Goal: Check status: Check status

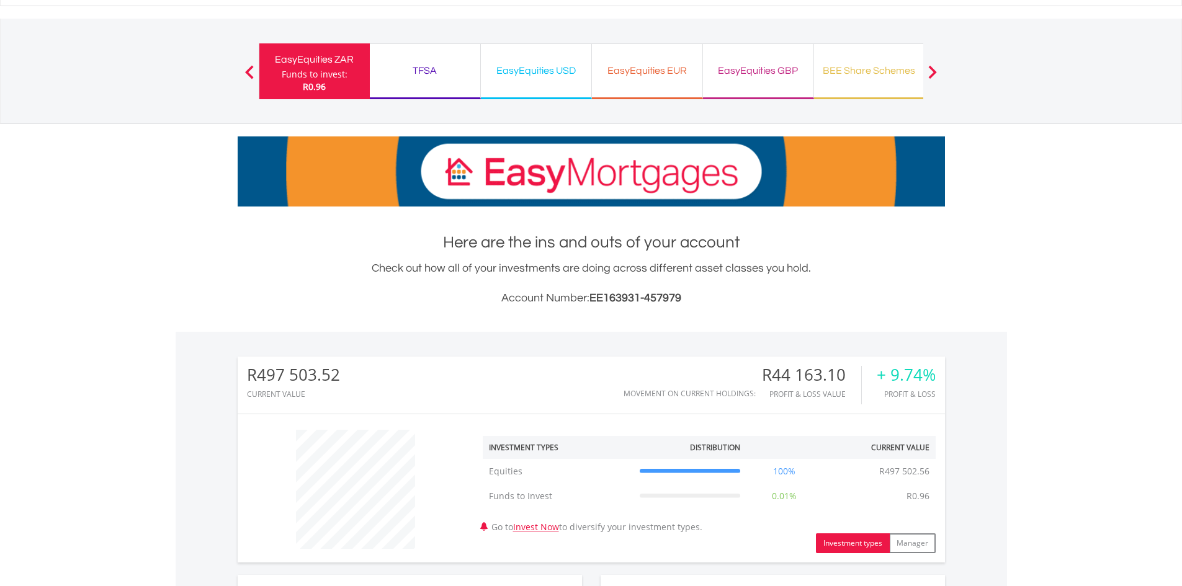
scroll to position [186, 0]
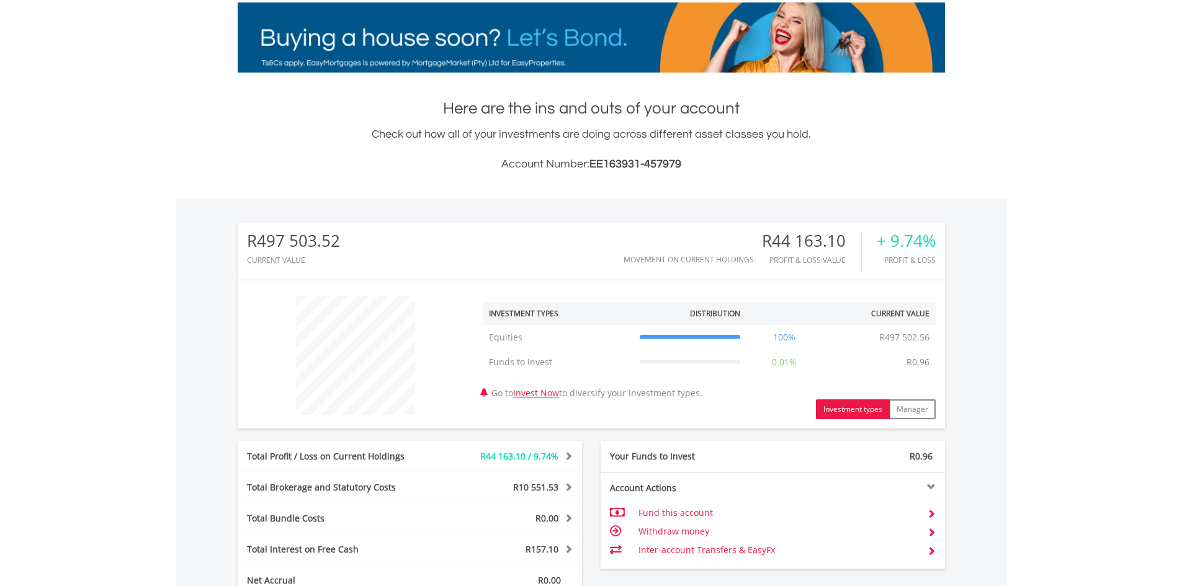
drag, startPoint x: 690, startPoint y: 314, endPoint x: 362, endPoint y: 184, distance: 352.4
click at [362, 184] on div "Here are the ins and outs of your account Check out how all of your investments…" at bounding box center [592, 378] width 708 height 562
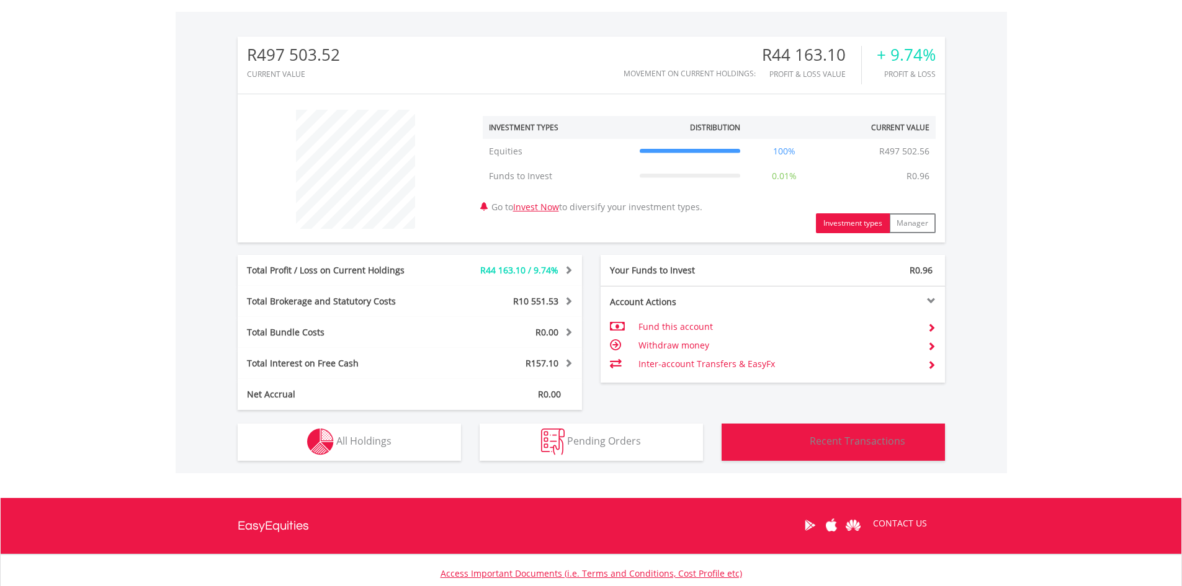
click at [866, 451] on button "Transactions Recent Transactions" at bounding box center [833, 442] width 223 height 37
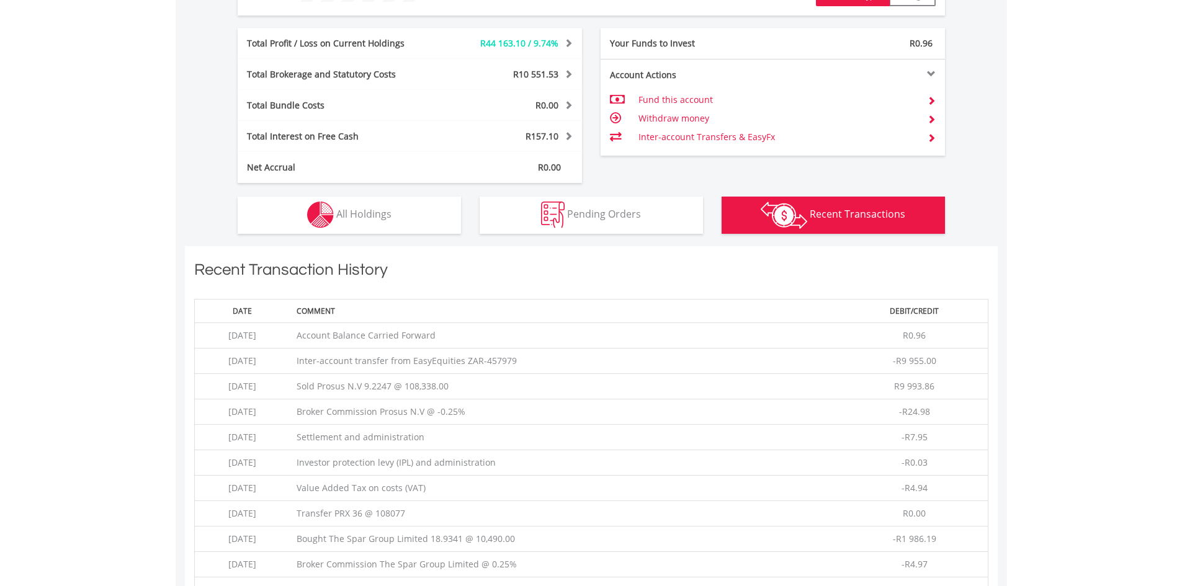
scroll to position [536, 0]
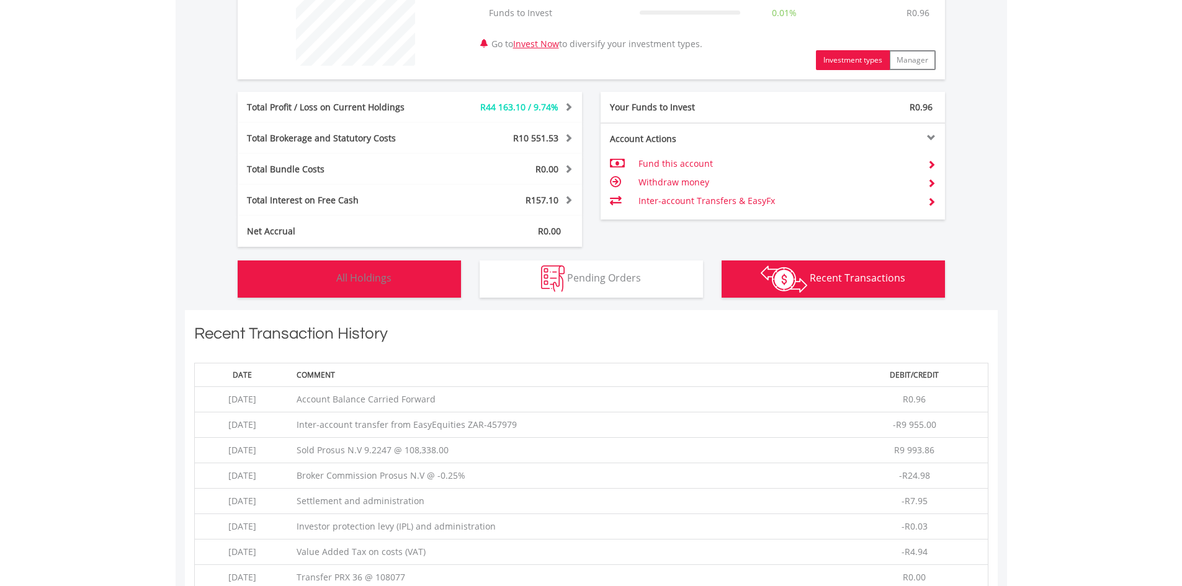
click at [325, 282] on img "button" at bounding box center [320, 279] width 27 height 27
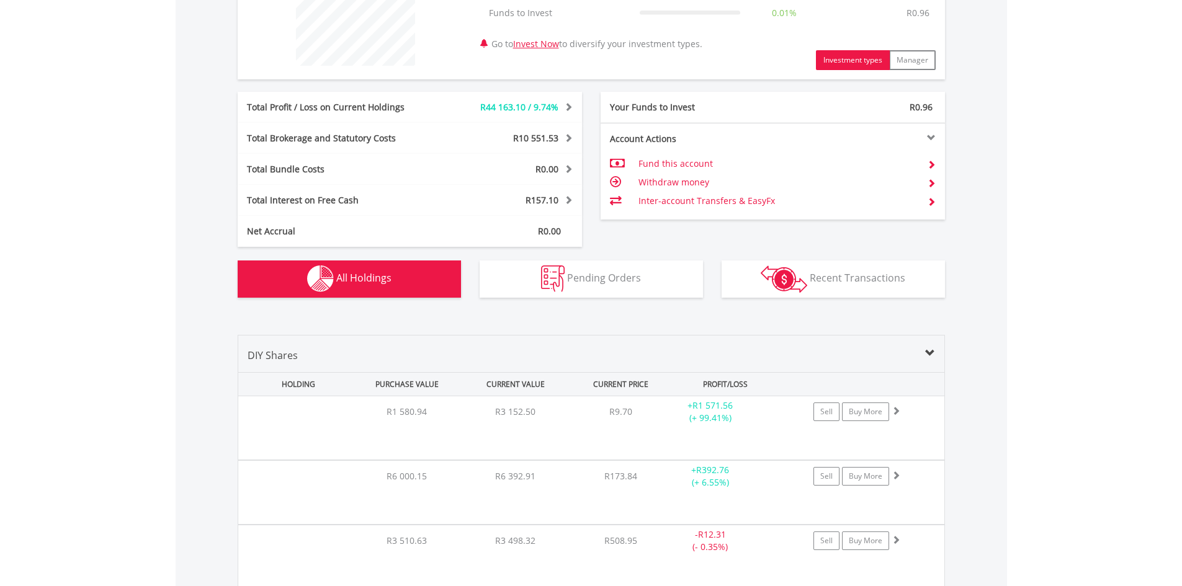
scroll to position [871, 0]
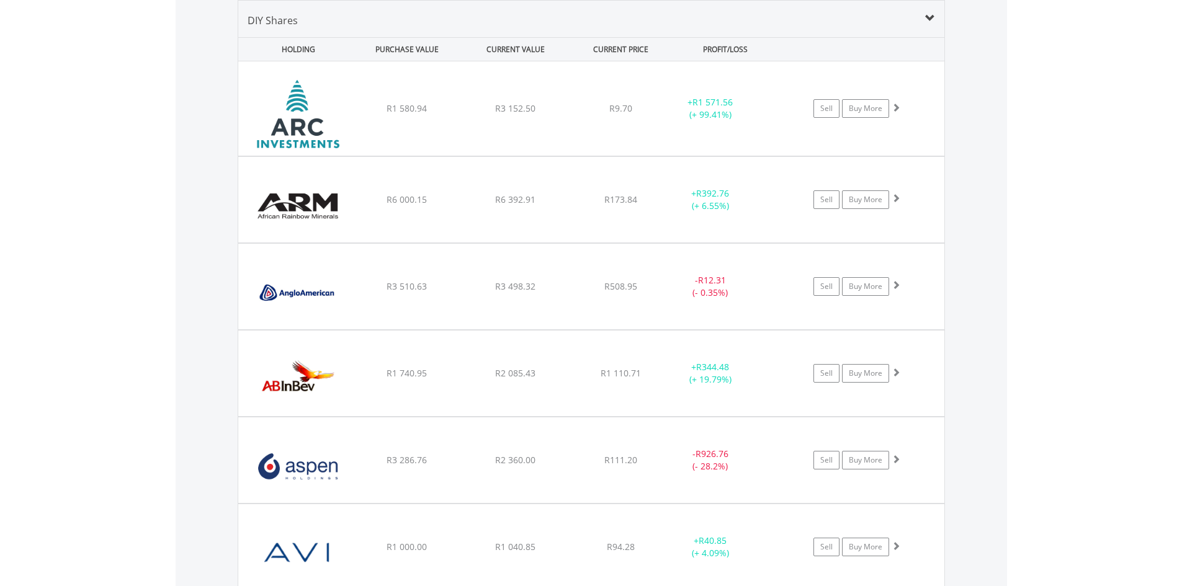
drag, startPoint x: 321, startPoint y: 296, endPoint x: 1029, endPoint y: 315, distance: 708.4
drag, startPoint x: 996, startPoint y: 324, endPoint x: 1078, endPoint y: 357, distance: 88.5
drag, startPoint x: 1062, startPoint y: 353, endPoint x: 1116, endPoint y: 429, distance: 93.1
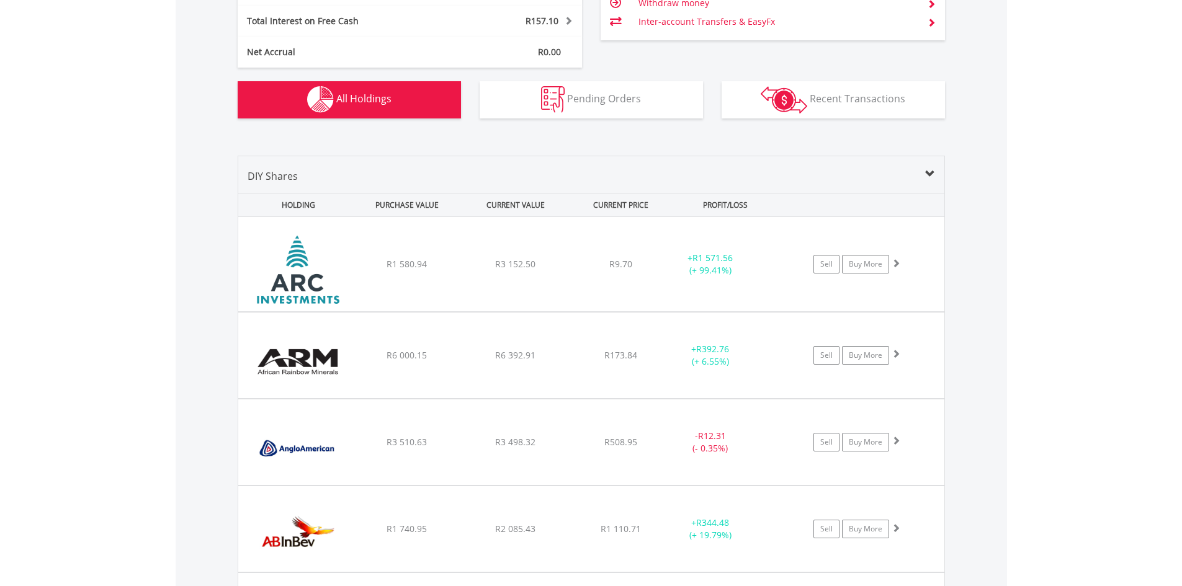
scroll to position [519, 0]
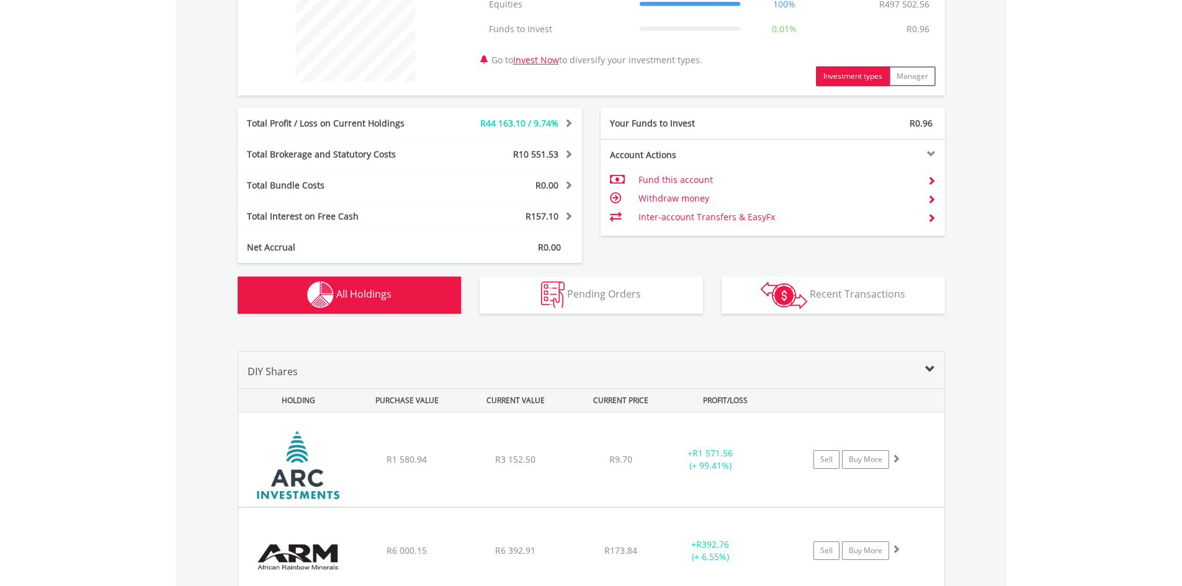
click at [738, 319] on div "R497 503.52 CURRENT VALUE Movement on Current Holdings: R44 163.10 Profit & Los…" at bounding box center [592, 96] width 832 height 462
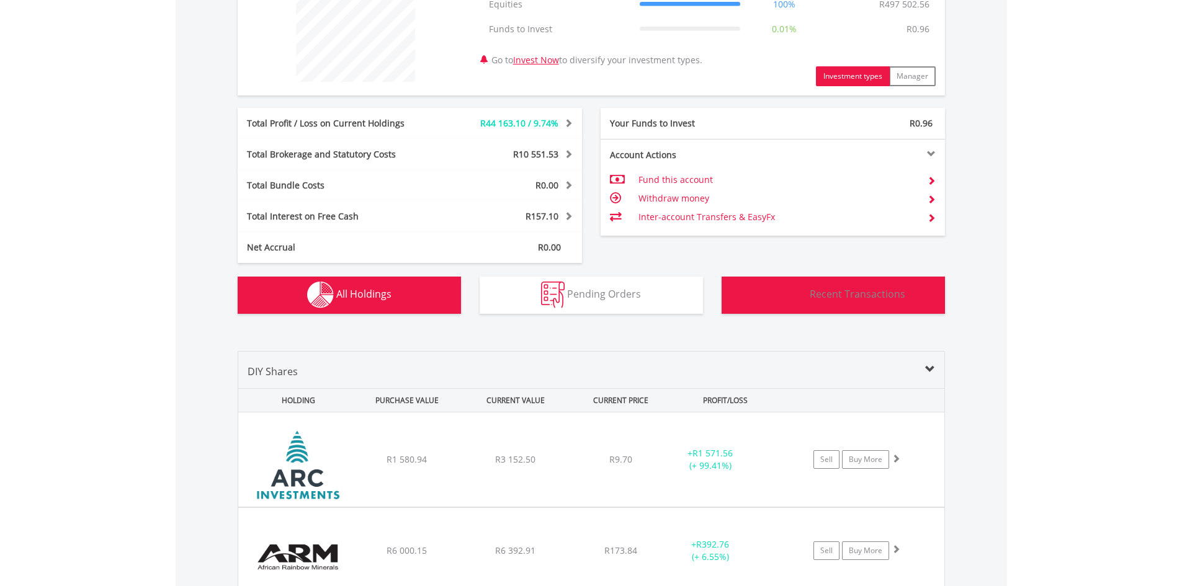
click at [744, 312] on button "Transactions Recent Transactions" at bounding box center [833, 295] width 223 height 37
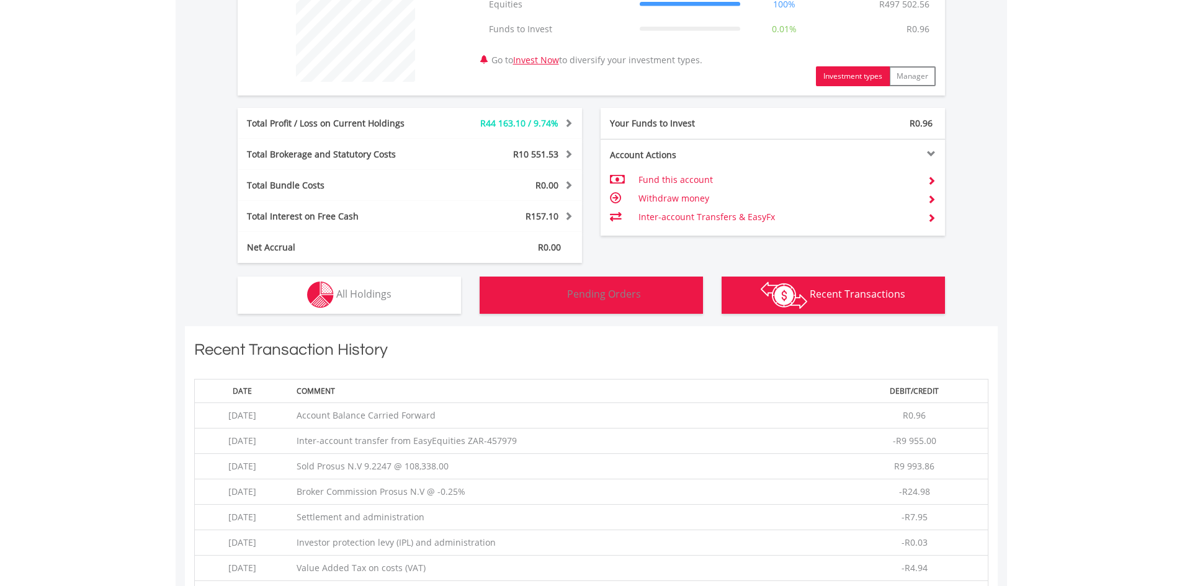
click at [639, 307] on button "Pending Orders Pending Orders" at bounding box center [591, 295] width 223 height 37
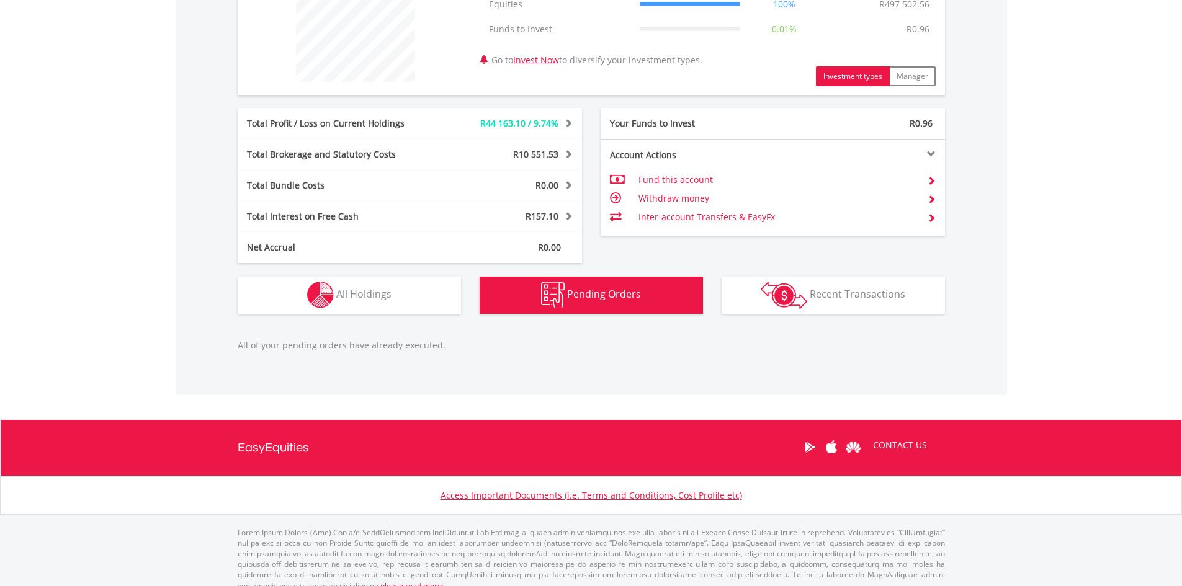
scroll to position [532, 0]
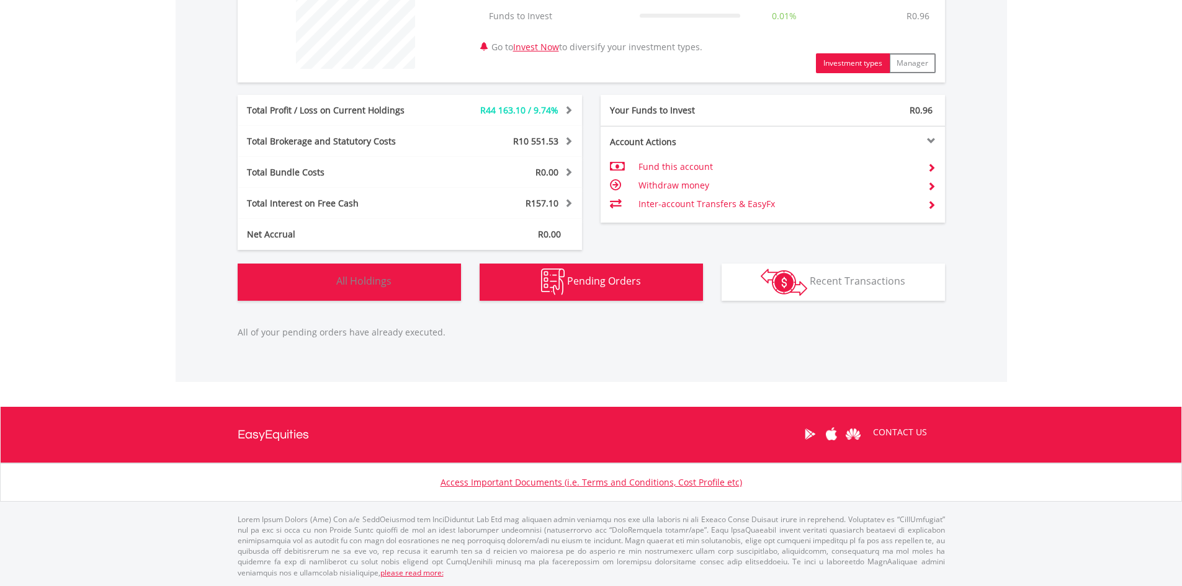
click at [375, 282] on span "All Holdings" at bounding box center [363, 281] width 55 height 14
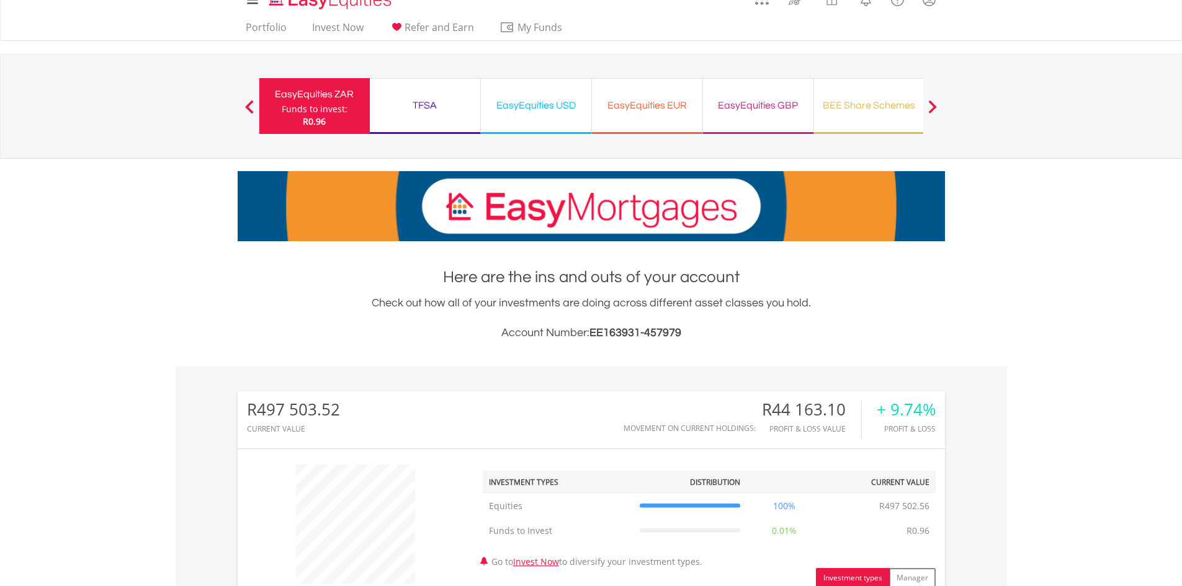
scroll to position [0, 0]
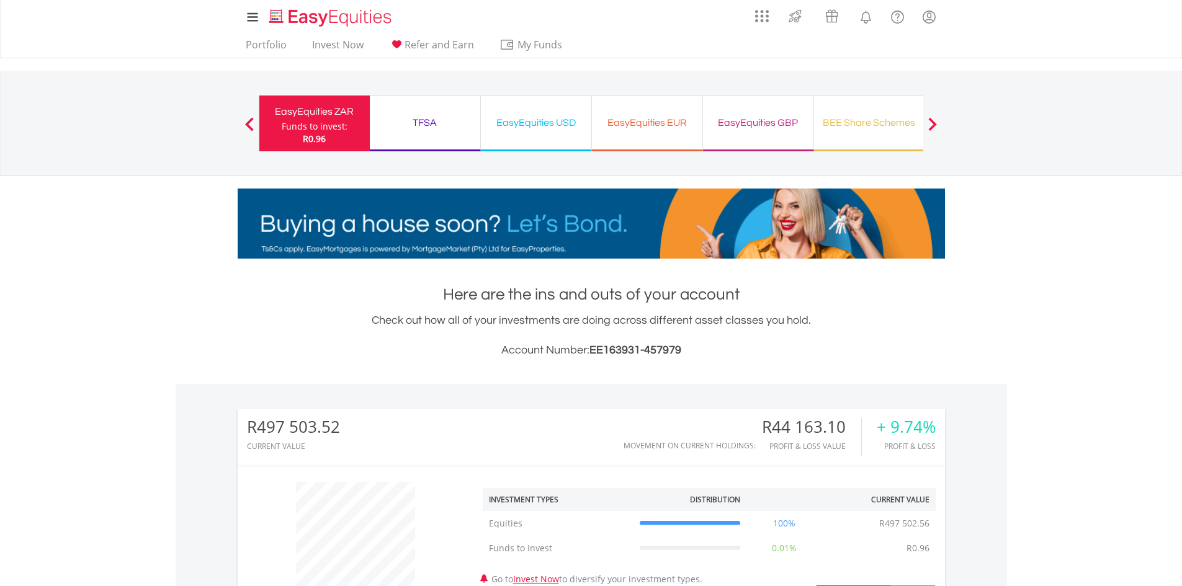
click at [434, 140] on div "TFSA Funds to invest: R0.96" at bounding box center [425, 124] width 111 height 56
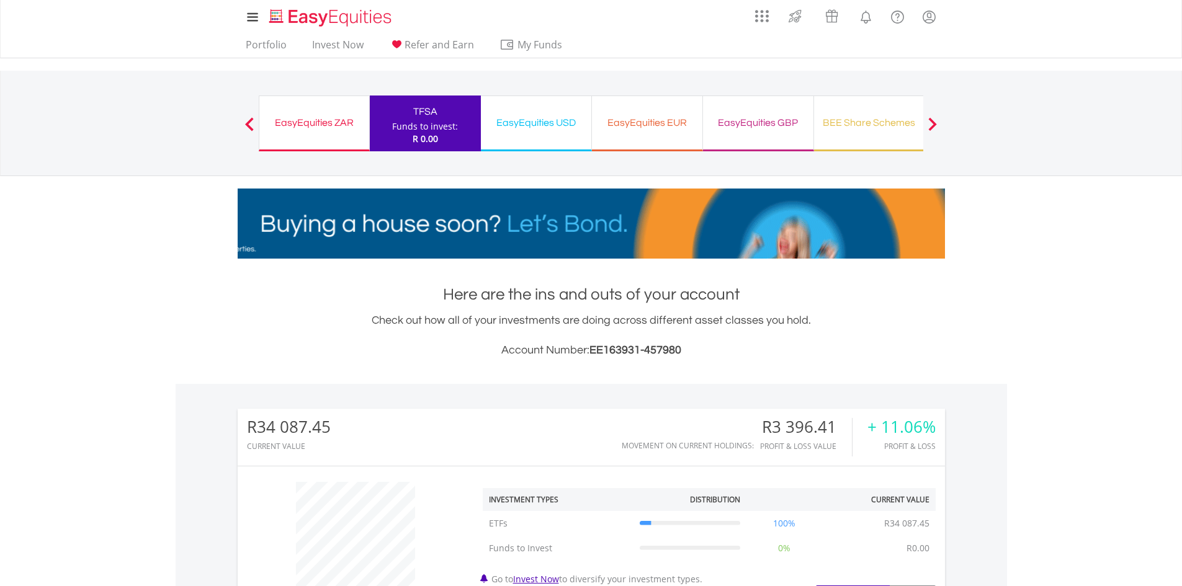
scroll to position [119, 236]
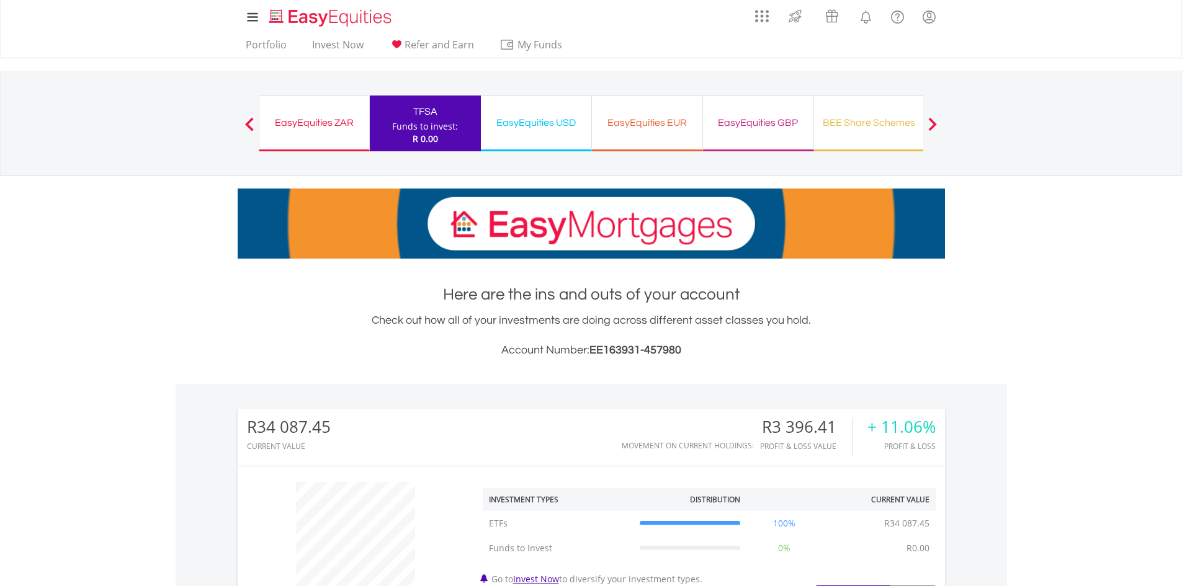
click at [544, 137] on div "EasyEquities USD Funds to invest: R 0.00" at bounding box center [536, 124] width 111 height 56
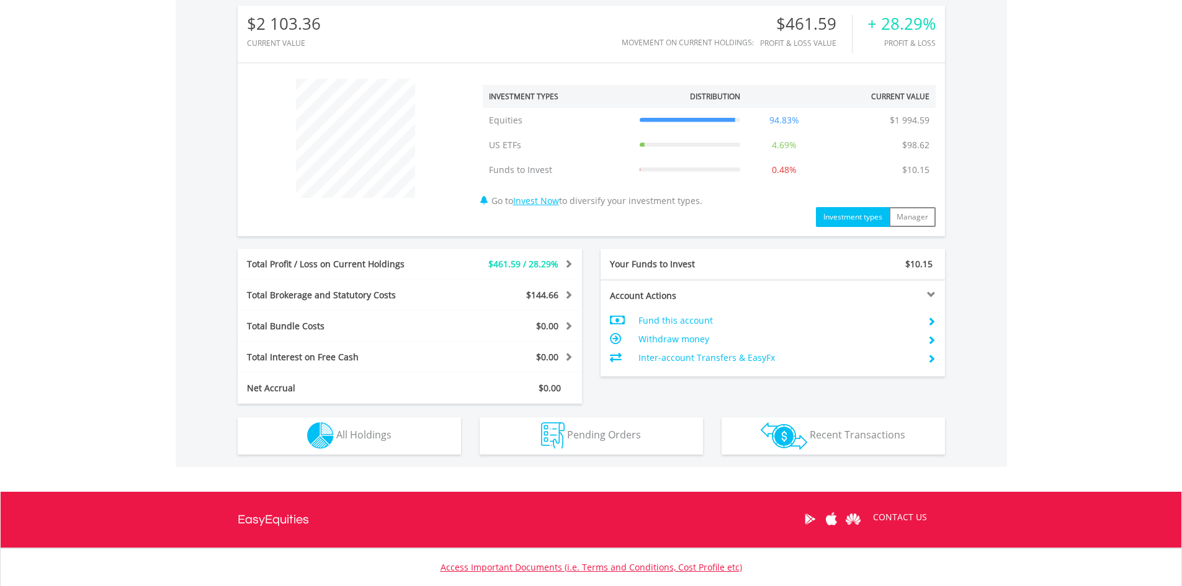
scroll to position [434, 0]
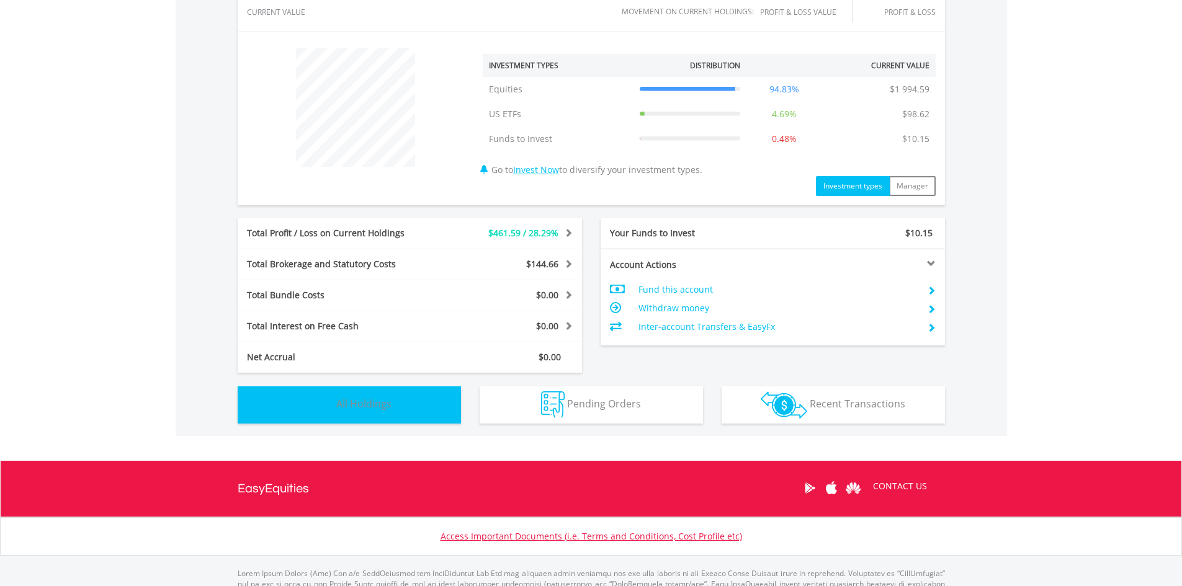
click at [425, 402] on button "Holdings All Holdings" at bounding box center [349, 405] width 223 height 37
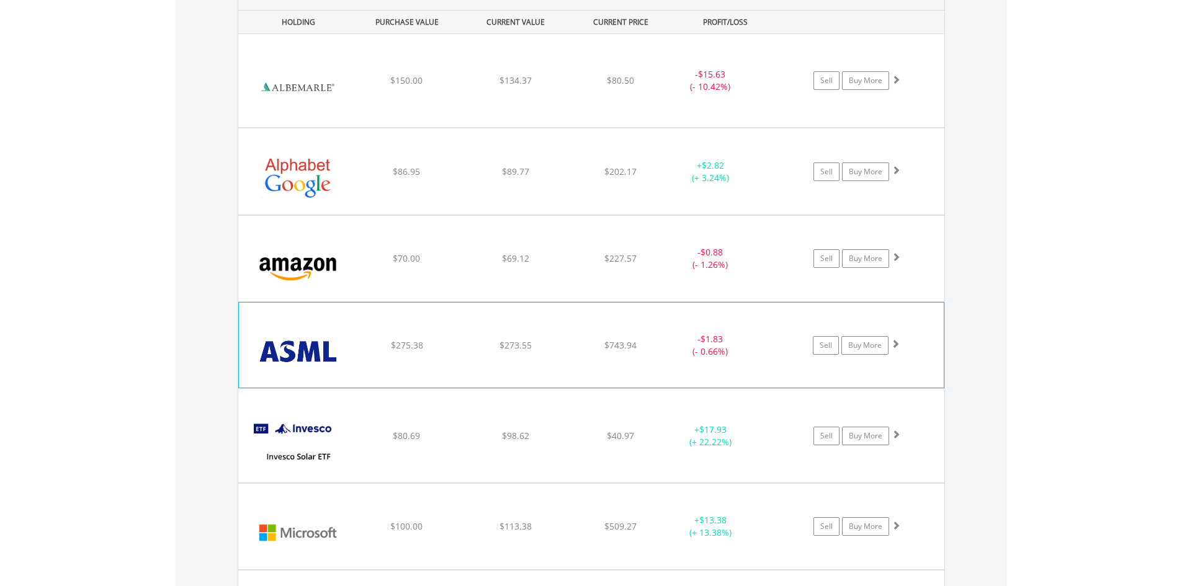
scroll to position [958, 0]
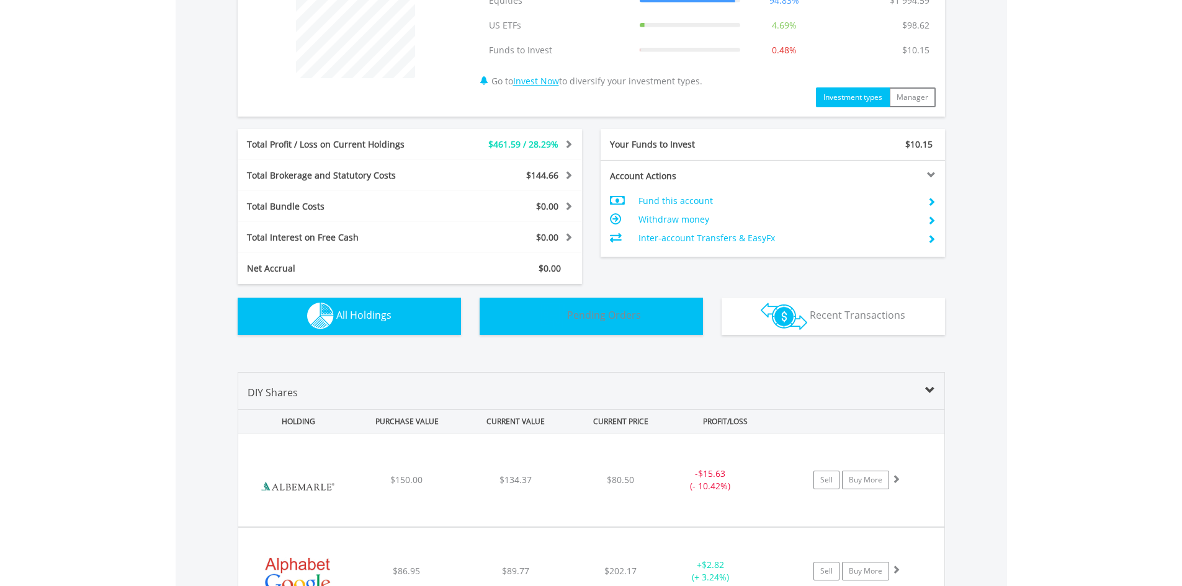
click at [650, 324] on button "Pending Orders Pending Orders" at bounding box center [591, 316] width 223 height 37
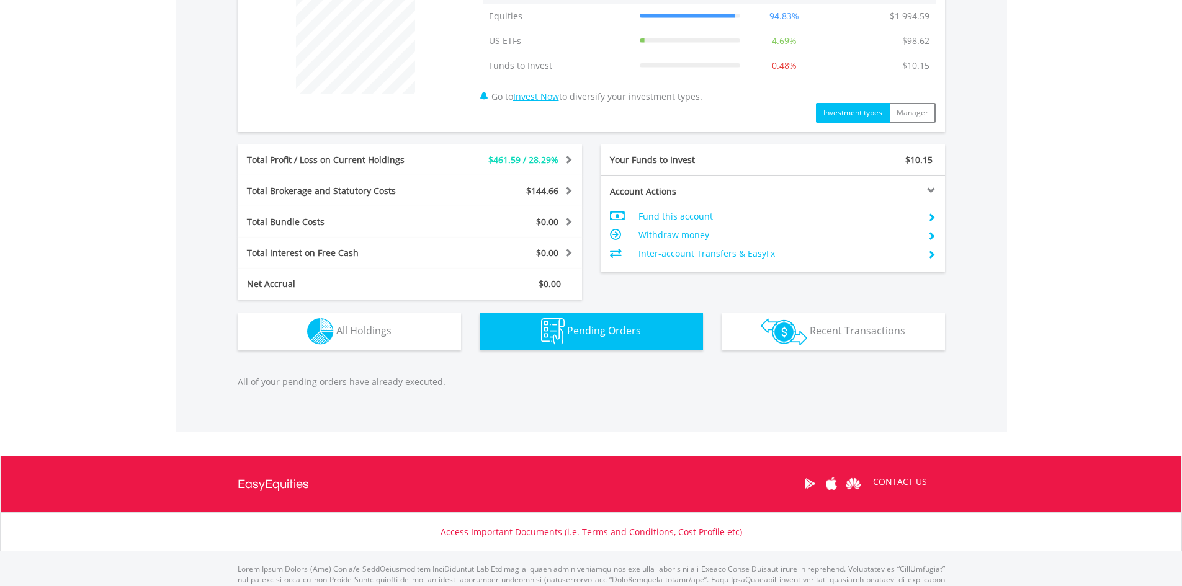
scroll to position [0, 0]
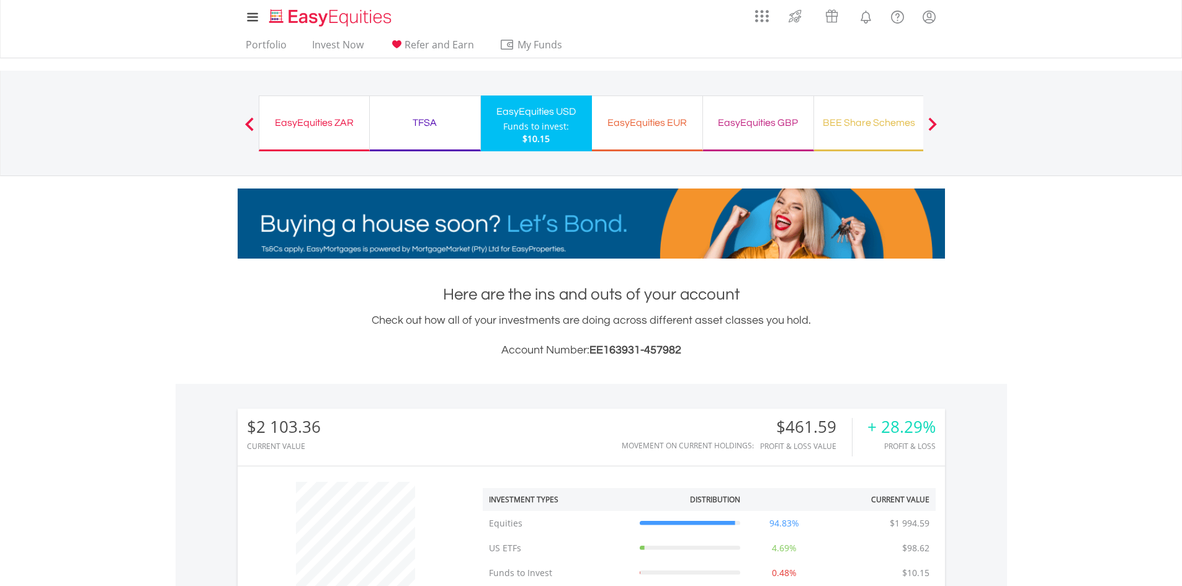
click at [420, 145] on div "TFSA Funds to invest: $10.15" at bounding box center [425, 124] width 111 height 56
